Goal: Information Seeking & Learning: Learn about a topic

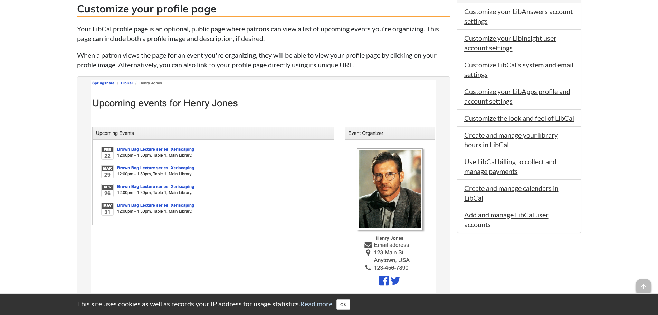
scroll to position [138, 0]
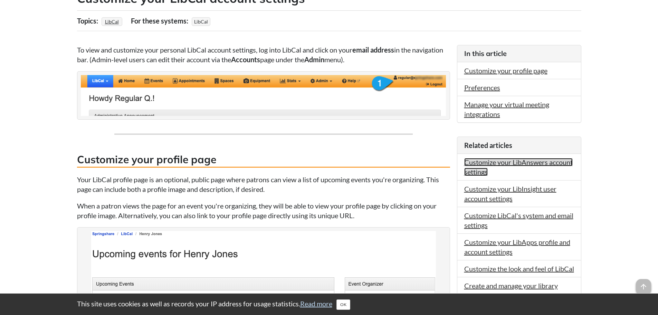
click at [498, 163] on link "Customize your LibAnswers account settings" at bounding box center [518, 167] width 108 height 18
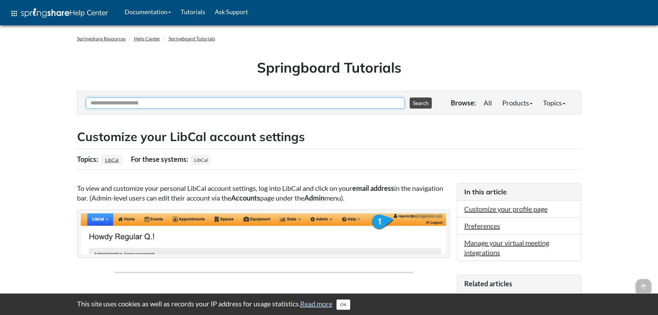
click at [206, 103] on input "Ask Another Question" at bounding box center [245, 102] width 319 height 11
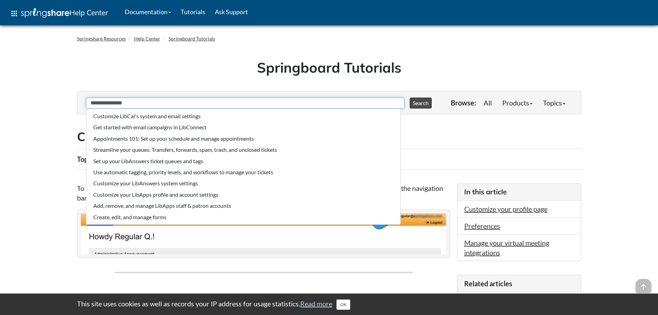
type input "**********"
click at [410, 97] on button "Search" at bounding box center [421, 102] width 22 height 11
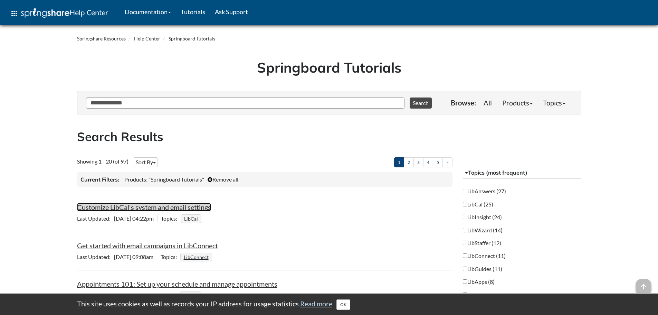
click at [180, 209] on link "Customize LibCal's system and email settings" at bounding box center [144, 207] width 134 height 8
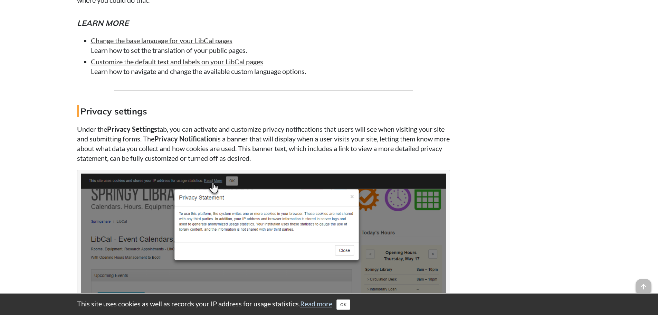
scroll to position [1313, 0]
